Goal: Transaction & Acquisition: Purchase product/service

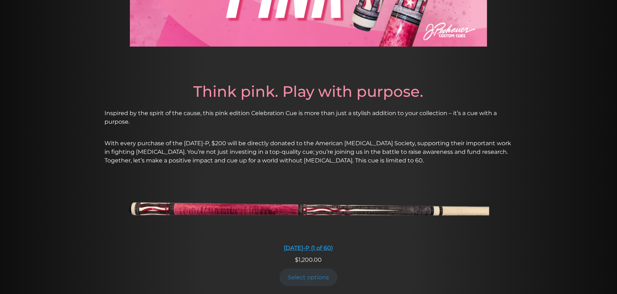
scroll to position [165, 0]
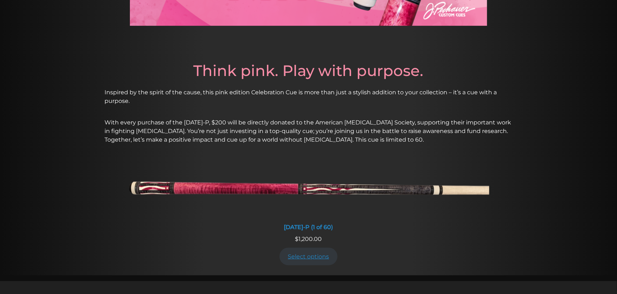
click at [324, 252] on link "Select options" at bounding box center [309, 256] width 58 height 18
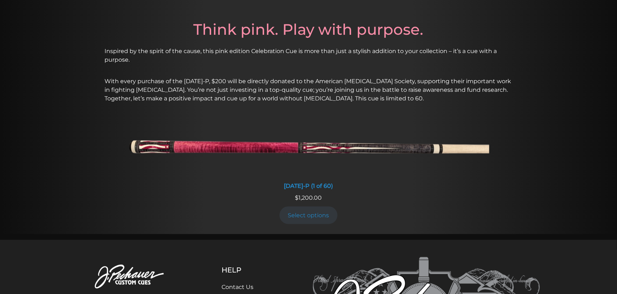
scroll to position [221, 0]
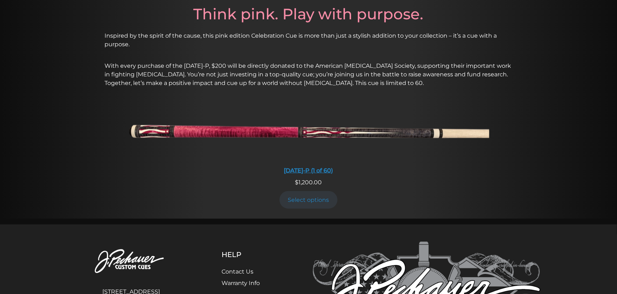
click at [315, 135] on img at bounding box center [309, 132] width 362 height 60
